Goal: Task Accomplishment & Management: Manage account settings

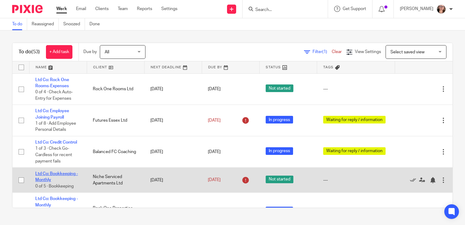
click at [74, 175] on link "Ltd Co: Bookkeeping - Monthly" at bounding box center [56, 176] width 43 height 10
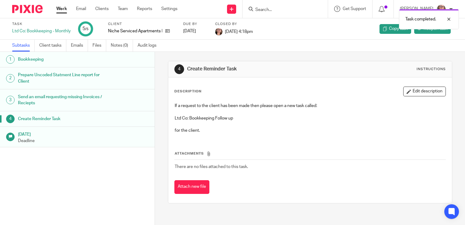
click at [65, 8] on link "Work" at bounding box center [61, 9] width 11 height 6
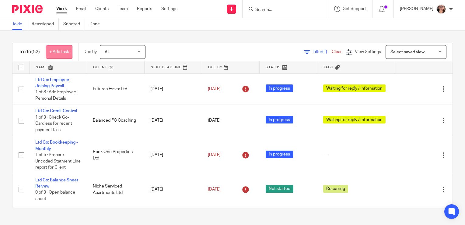
click at [59, 49] on link "+ Add task" at bounding box center [59, 52] width 26 height 14
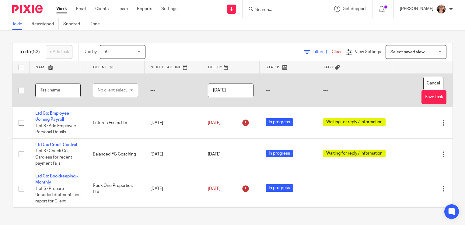
click at [54, 92] on input "text" at bounding box center [57, 90] width 45 height 14
type input "NIche UNCODED"
click at [98, 96] on div "No client selected" at bounding box center [114, 90] width 32 height 13
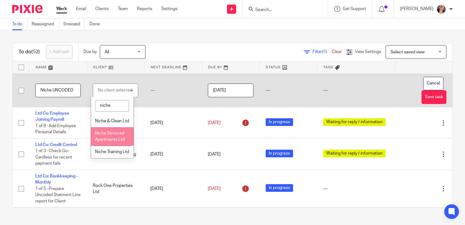
type input "niche"
click at [117, 142] on span "Niche Serviced Apartments Ltd" at bounding box center [110, 136] width 30 height 11
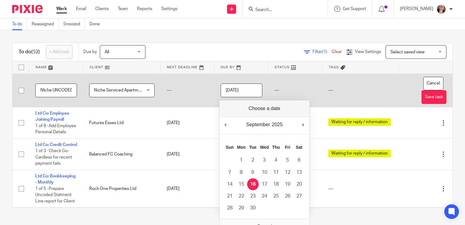
click at [248, 93] on input "[DATE]" at bounding box center [242, 90] width 42 height 14
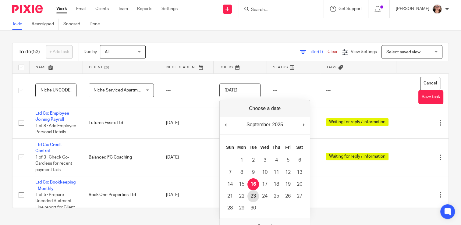
type input "[DATE]"
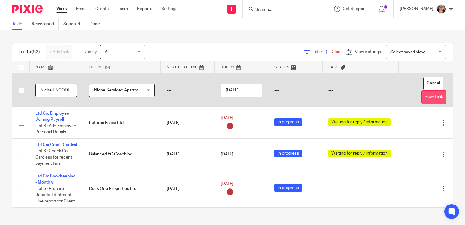
click at [426, 93] on button "Save task" at bounding box center [434, 97] width 25 height 14
